Goal: Register for event/course

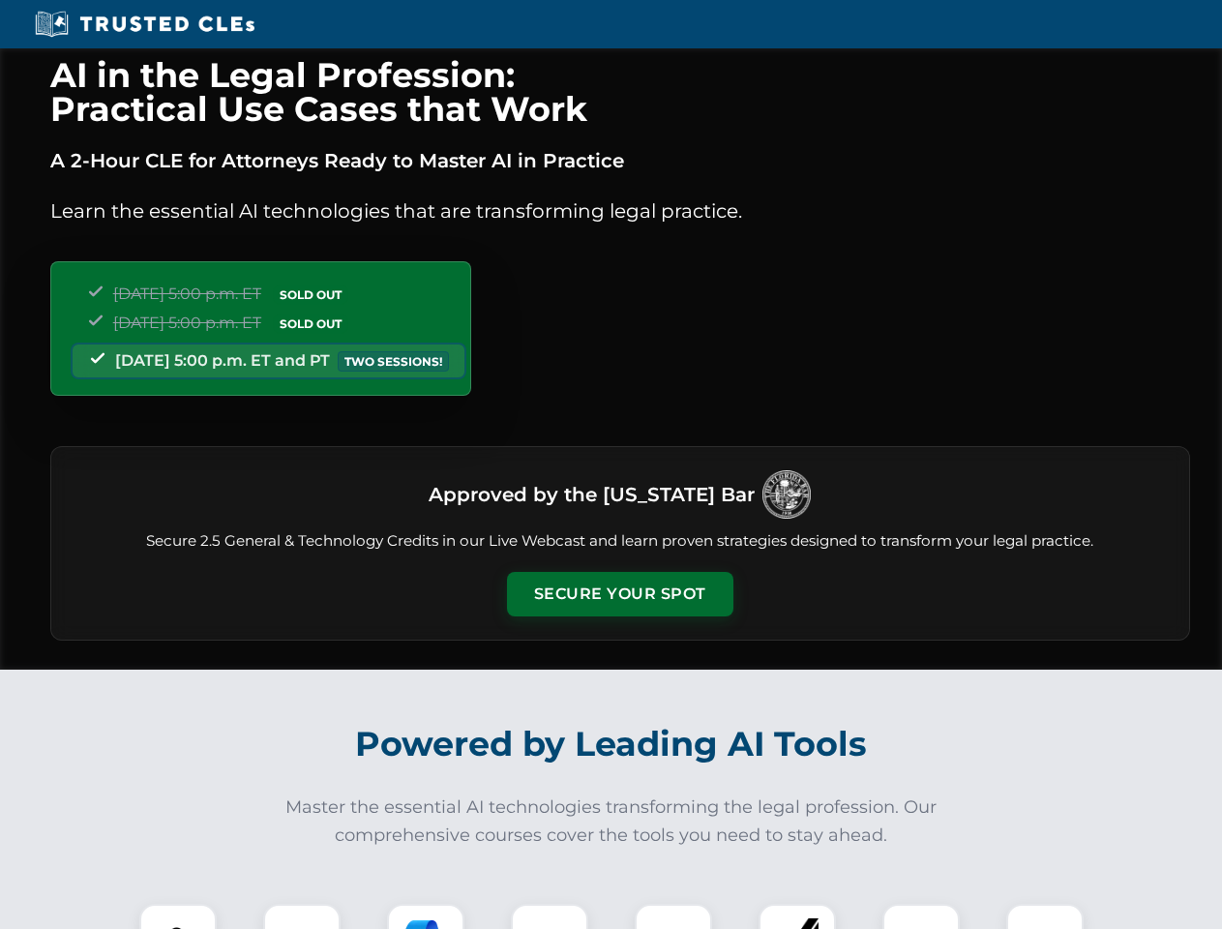
click at [619, 594] on button "Secure Your Spot" at bounding box center [620, 594] width 226 height 45
click at [178, 917] on img at bounding box center [178, 943] width 56 height 56
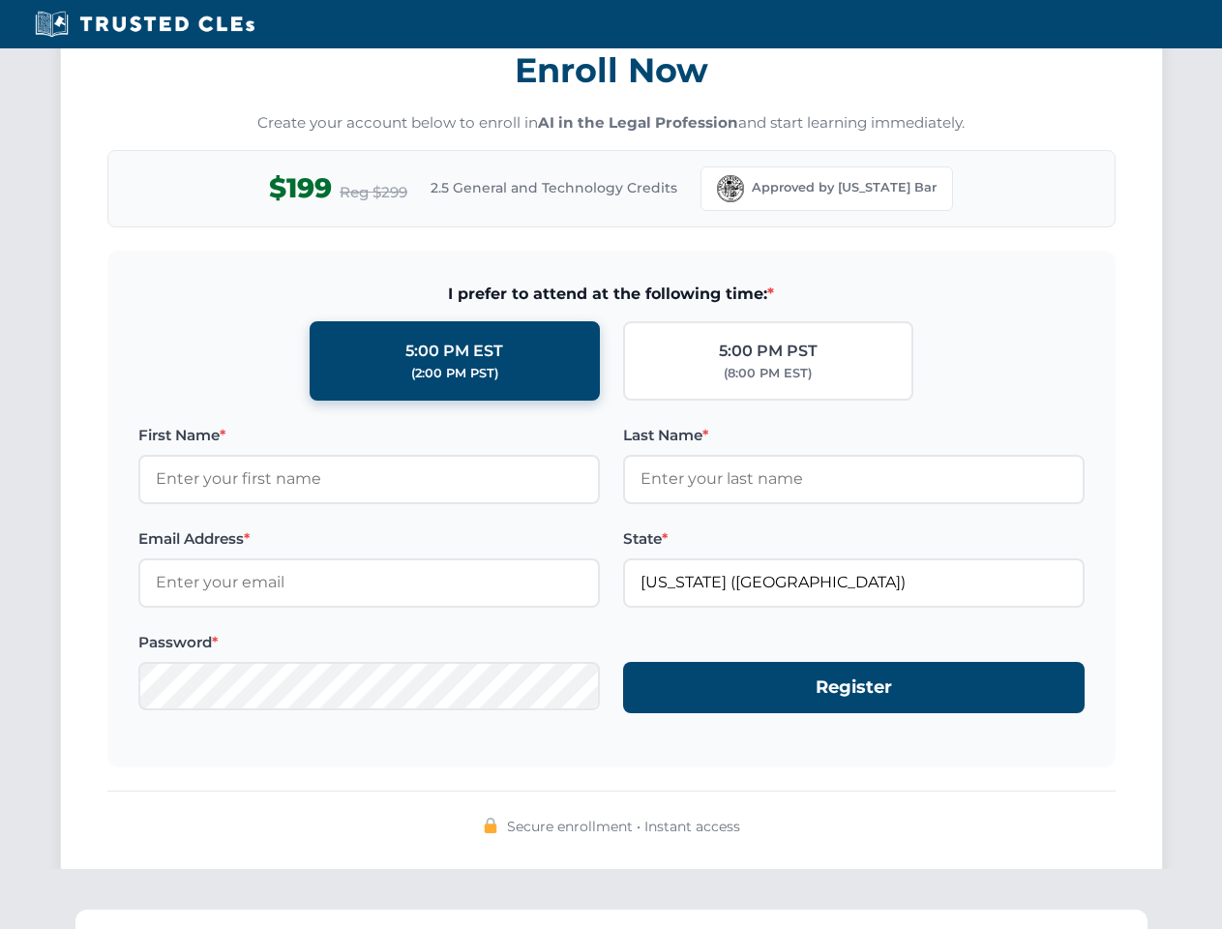
scroll to position [1900, 0]
